Goal: Information Seeking & Learning: Learn about a topic

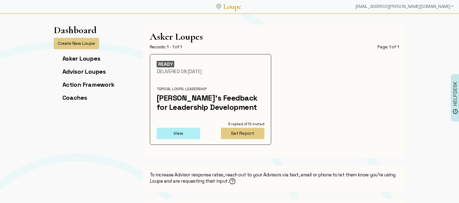
click at [179, 136] on button "View" at bounding box center [178, 133] width 43 height 11
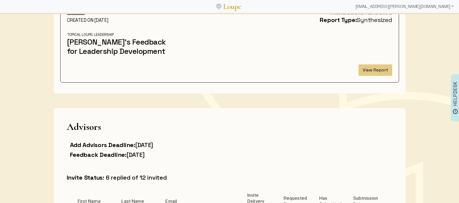
scroll to position [50, 0]
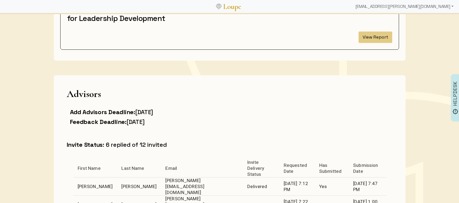
click at [373, 34] on button "View Report" at bounding box center [376, 37] width 34 height 11
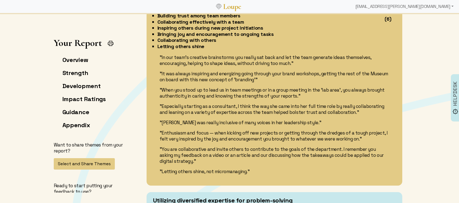
scroll to position [598, 0]
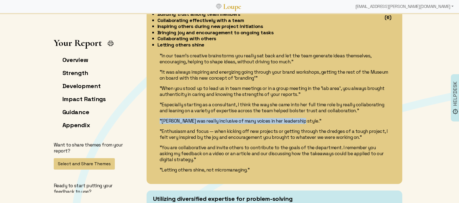
drag, startPoint x: 287, startPoint y: 121, endPoint x: 161, endPoint y: 122, distance: 125.7
click at [160, 121] on p ""[PERSON_NAME] was really inclusive of many voices in her leadership style."" at bounding box center [275, 121] width 230 height 6
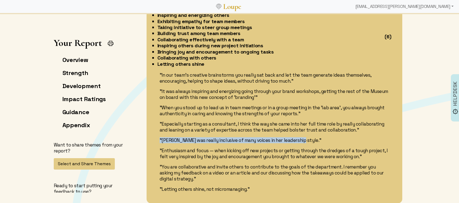
scroll to position [581, 0]
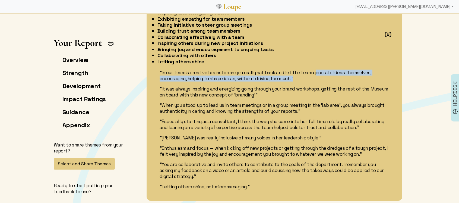
drag, startPoint x: 313, startPoint y: 73, endPoint x: 362, endPoint y: 77, distance: 49.6
click at [362, 77] on p ""In our team's creative brainstorms you really sat back and let the team genera…" at bounding box center [275, 76] width 230 height 12
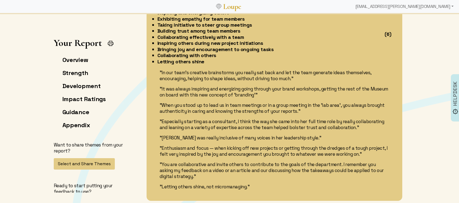
click at [278, 93] on p ""It was always inspiring and energizing going through your brand workshops, get…" at bounding box center [275, 92] width 230 height 12
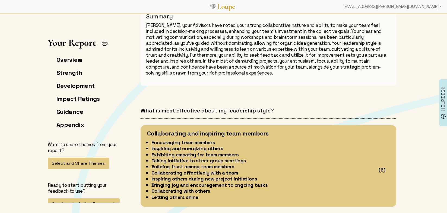
scroll to position [446, 0]
